Goal: Find contact information: Find contact information

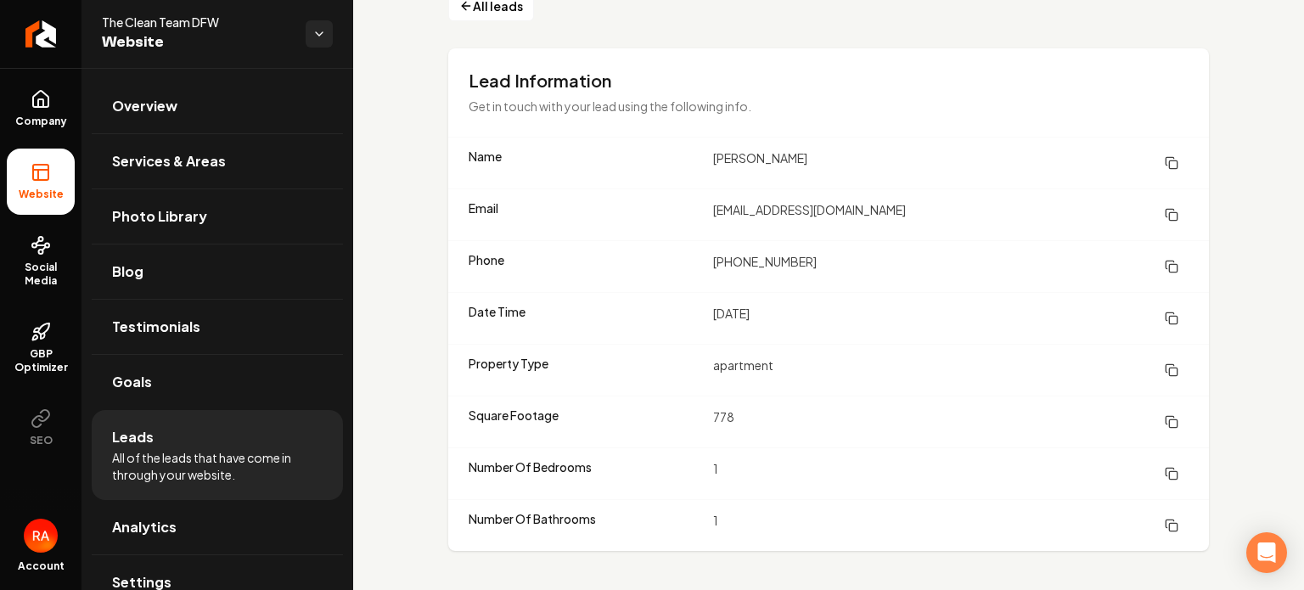
scroll to position [49, 0]
drag, startPoint x: 773, startPoint y: 166, endPoint x: 704, endPoint y: 158, distance: 69.2
click at [704, 158] on div "Name [PERSON_NAME]" at bounding box center [828, 163] width 760 height 51
copy dd "[PERSON_NAME]"
drag, startPoint x: 839, startPoint y: 212, endPoint x: 710, endPoint y: 206, distance: 129.1
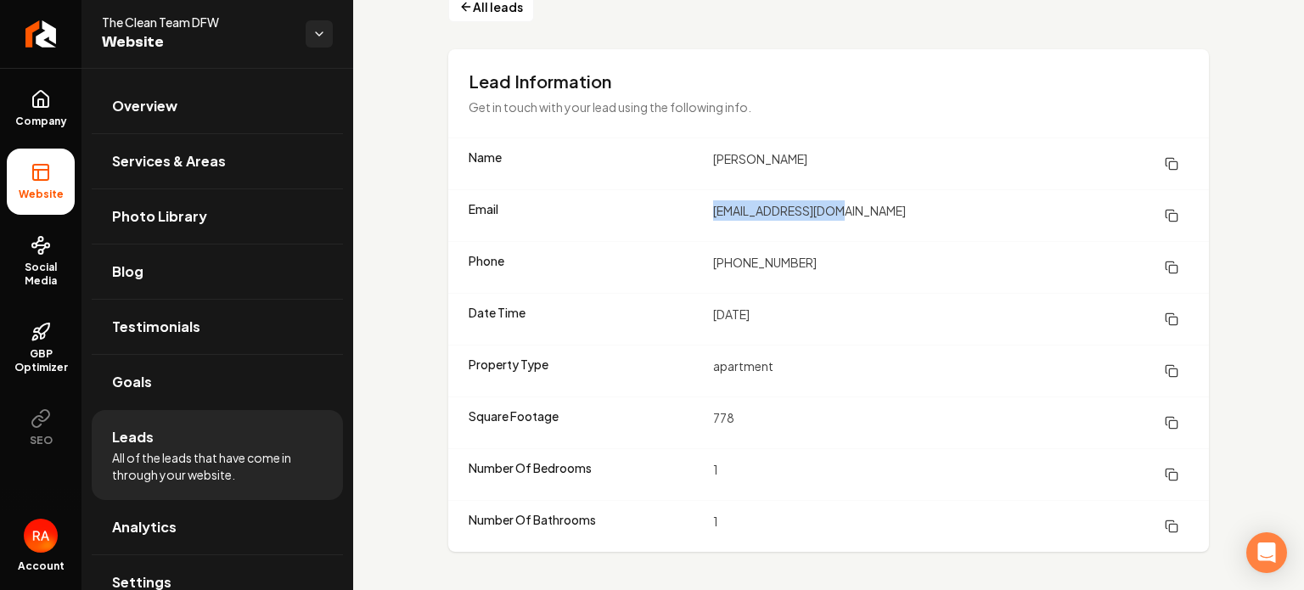
click at [713, 206] on dd "[EMAIL_ADDRESS][DOMAIN_NAME]" at bounding box center [950, 215] width 475 height 31
copy dd "[EMAIL_ADDRESS][DOMAIN_NAME]"
click at [404, 284] on div "All leads Lead Information Get in touch with your lead using the following info…" at bounding box center [828, 272] width 951 height 642
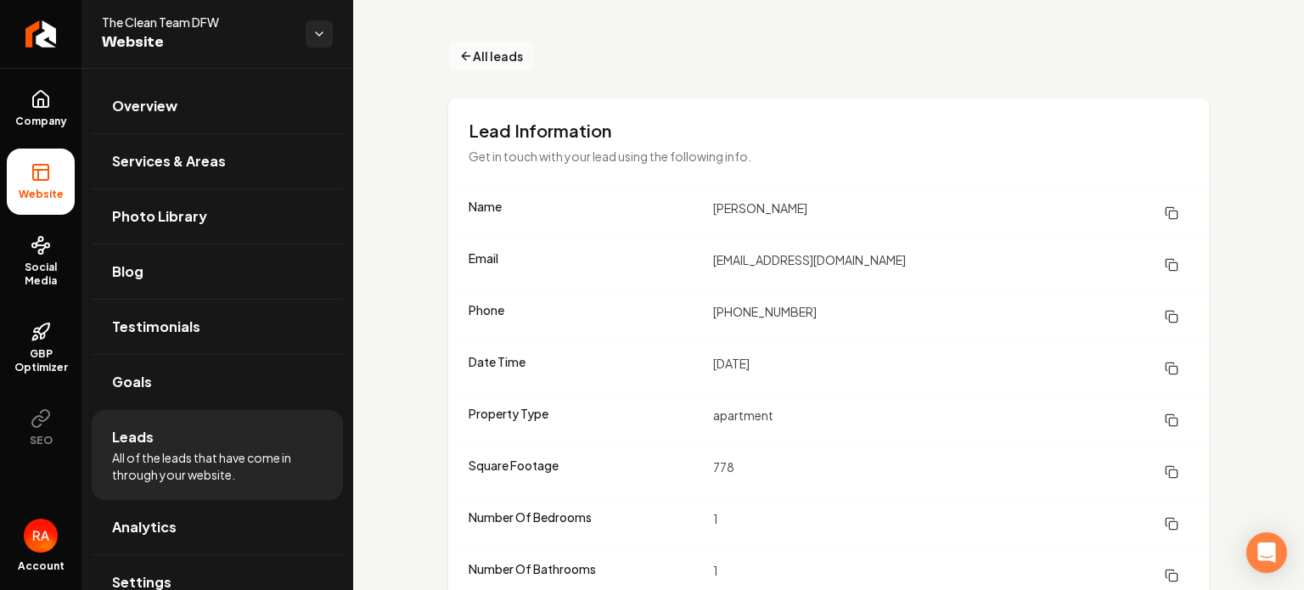
click at [486, 50] on span "All leads" at bounding box center [498, 57] width 50 height 18
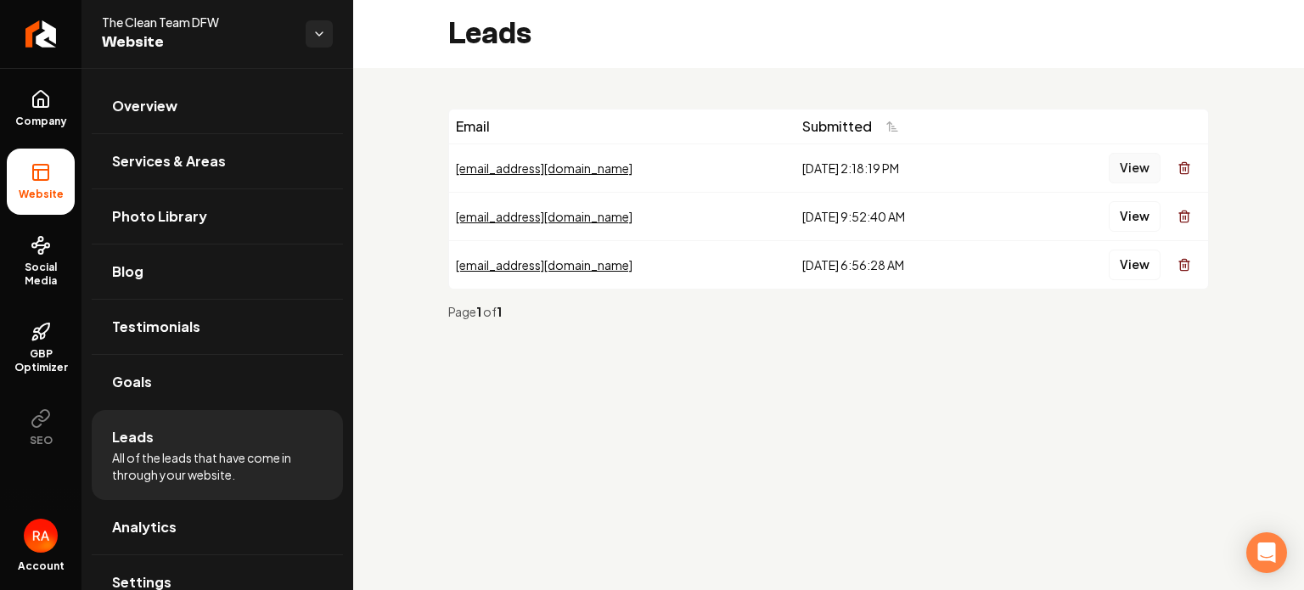
click at [1134, 171] on button "View" at bounding box center [1134, 168] width 52 height 31
